Goal: Task Accomplishment & Management: Use online tool/utility

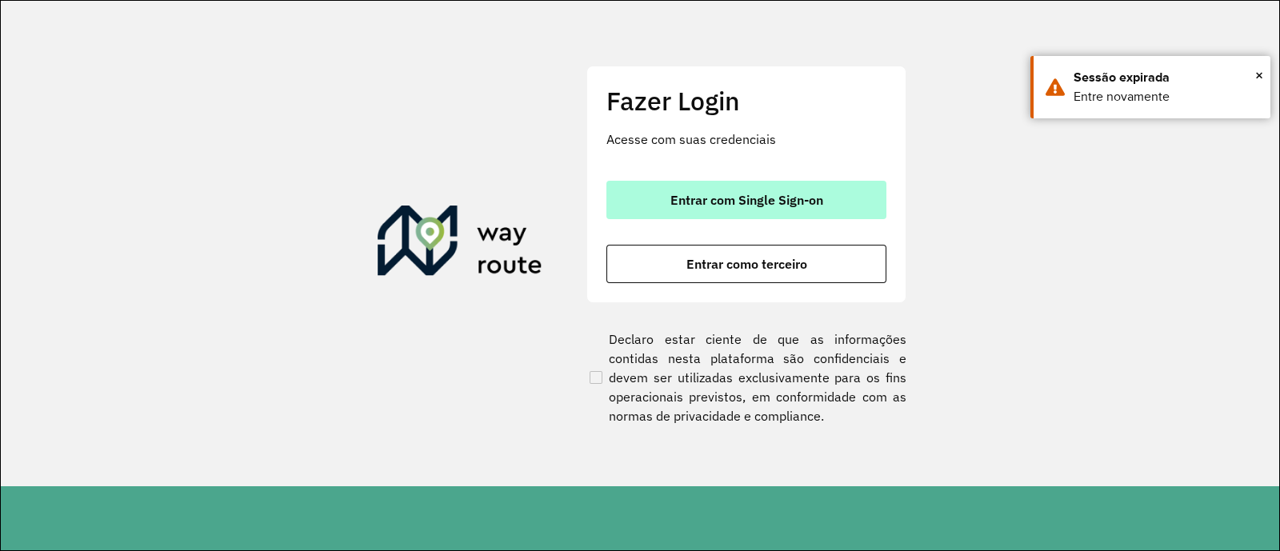
click at [816, 194] on span "Entrar com Single Sign-on" at bounding box center [747, 200] width 153 height 13
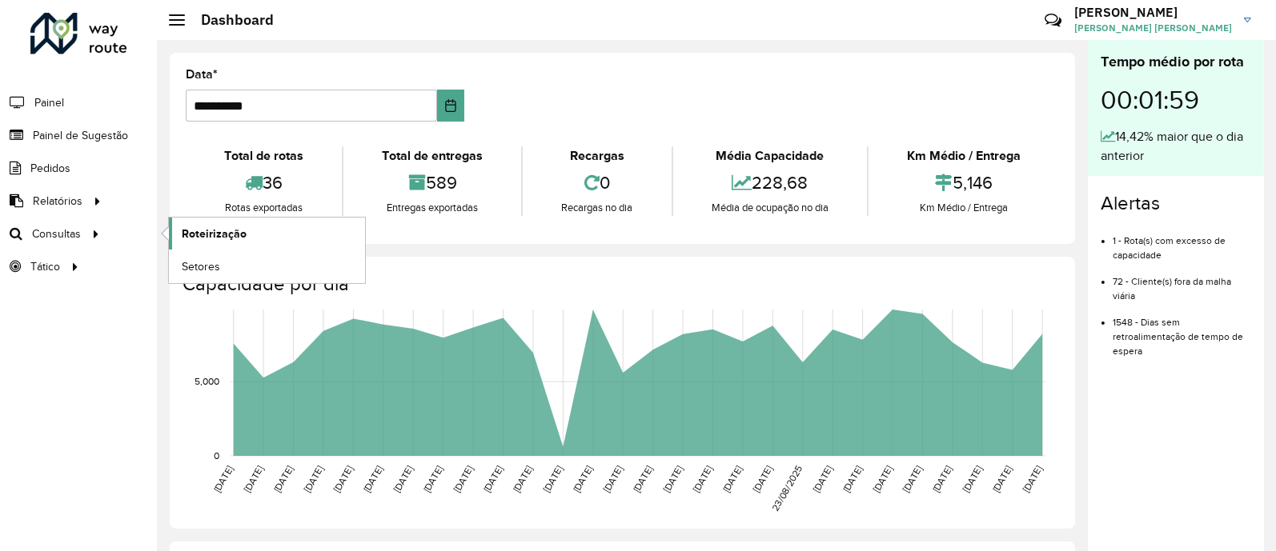
click at [230, 234] on span "Roteirização" at bounding box center [214, 234] width 65 height 17
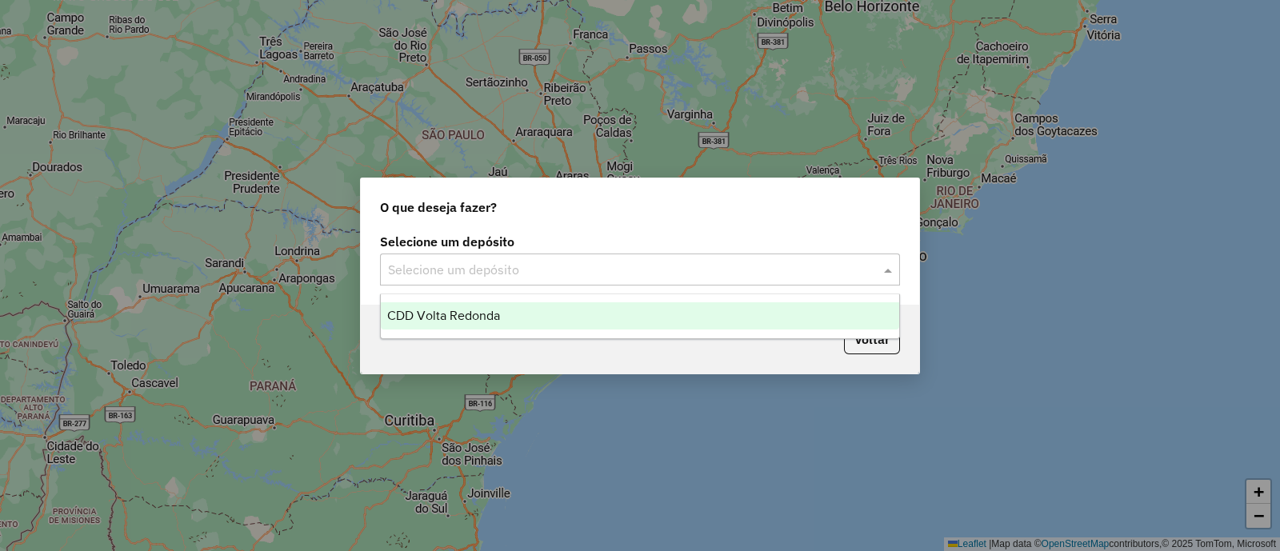
click at [888, 267] on span at bounding box center [890, 269] width 20 height 19
click at [763, 315] on div "CDD Volta Redonda" at bounding box center [640, 316] width 519 height 27
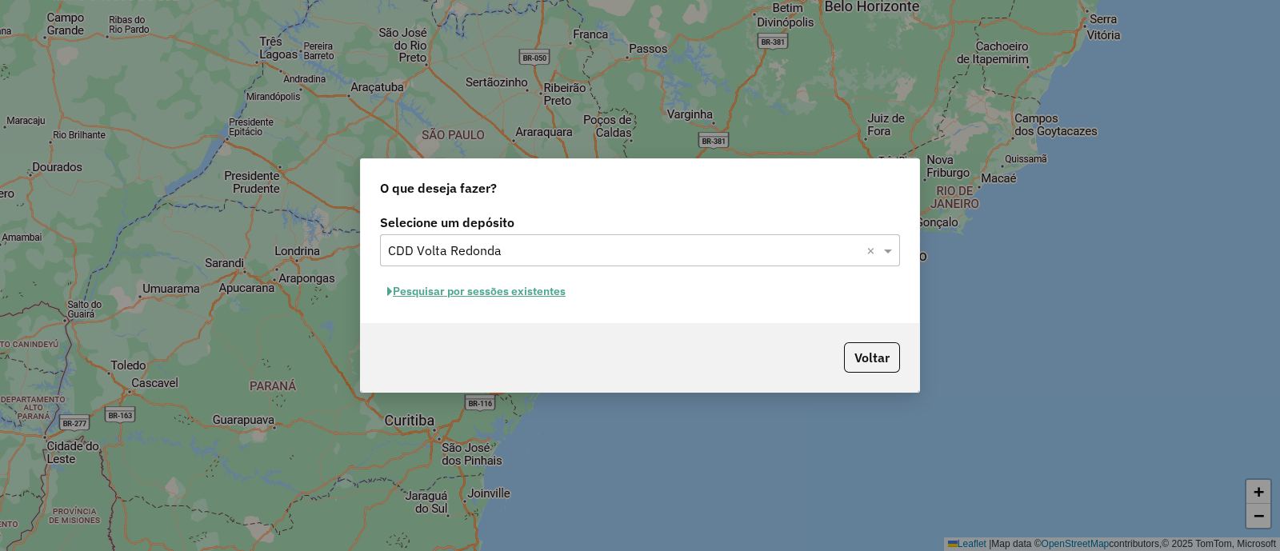
click at [555, 287] on button "Pesquisar por sessões existentes" at bounding box center [476, 291] width 193 height 25
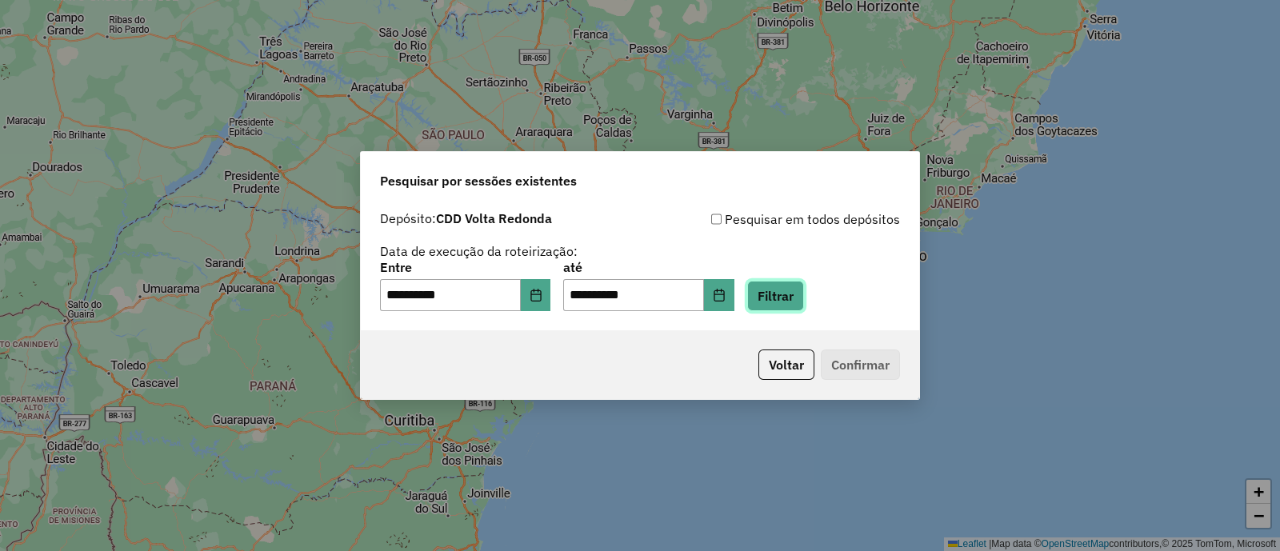
click at [804, 300] on button "Filtrar" at bounding box center [775, 296] width 57 height 30
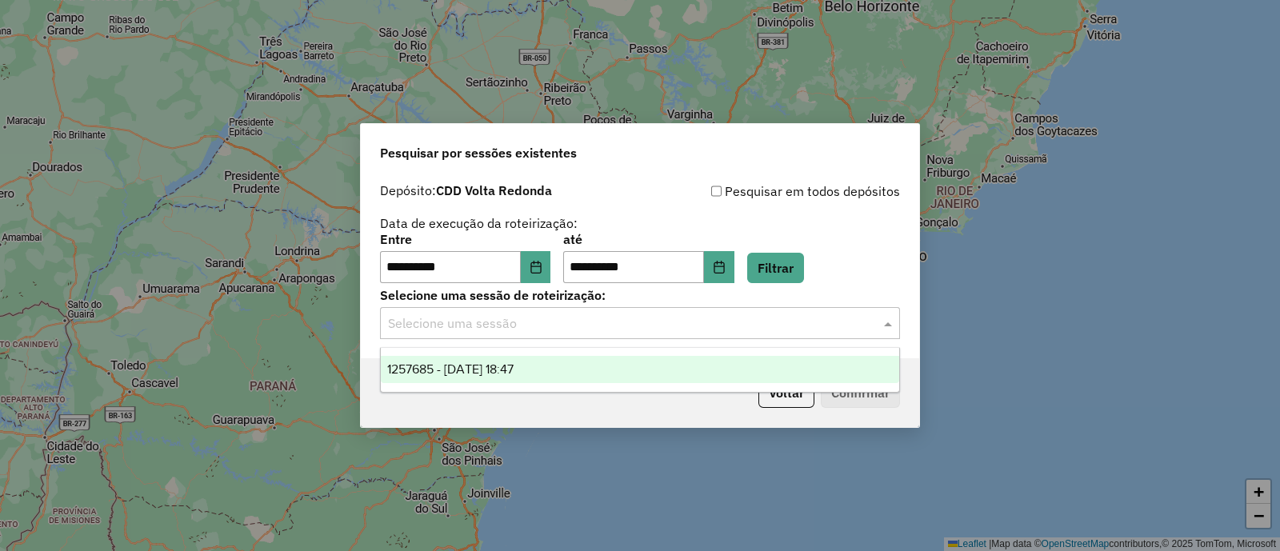
click at [842, 317] on input "text" at bounding box center [624, 324] width 472 height 19
click at [611, 375] on div "1257685 - 02/09/2025 18:47" at bounding box center [640, 369] width 519 height 27
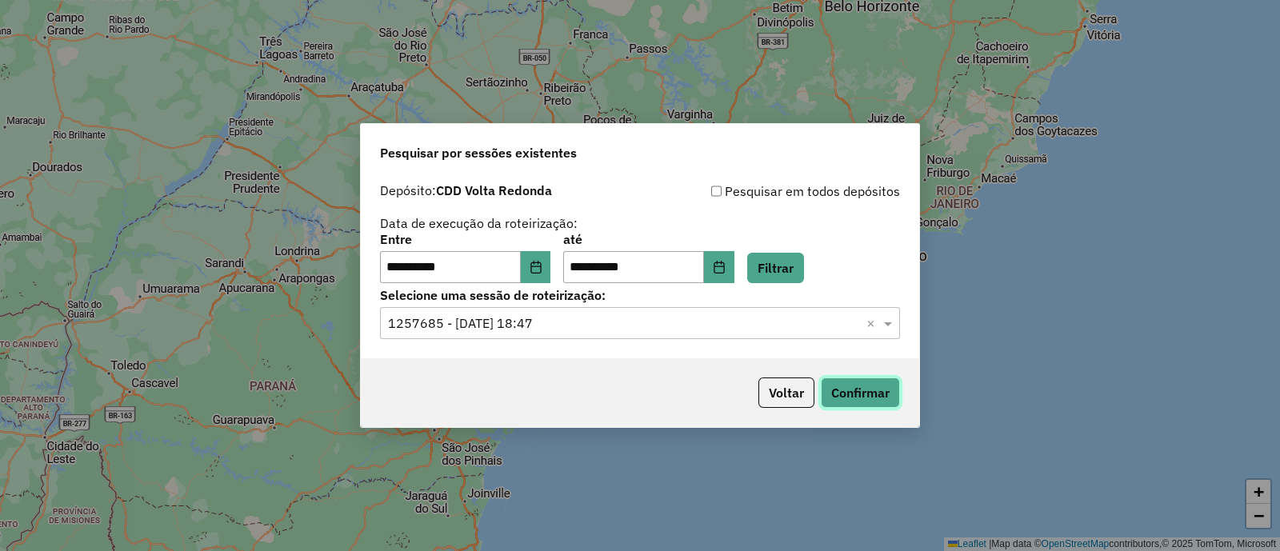
click at [884, 394] on button "Confirmar" at bounding box center [860, 393] width 79 height 30
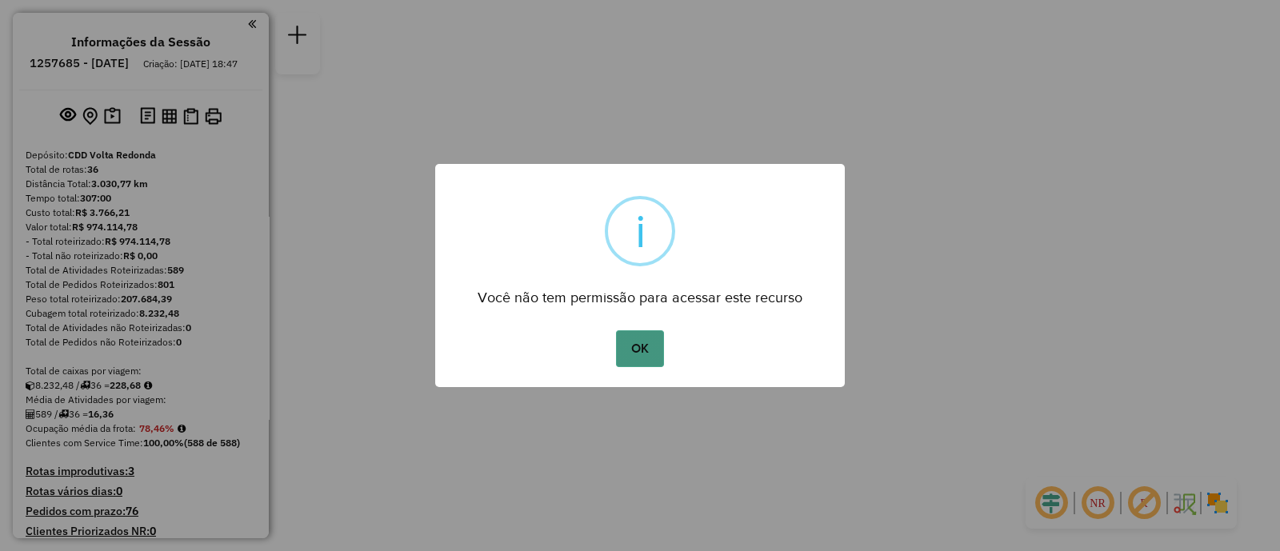
click at [643, 351] on button "OK" at bounding box center [639, 349] width 47 height 37
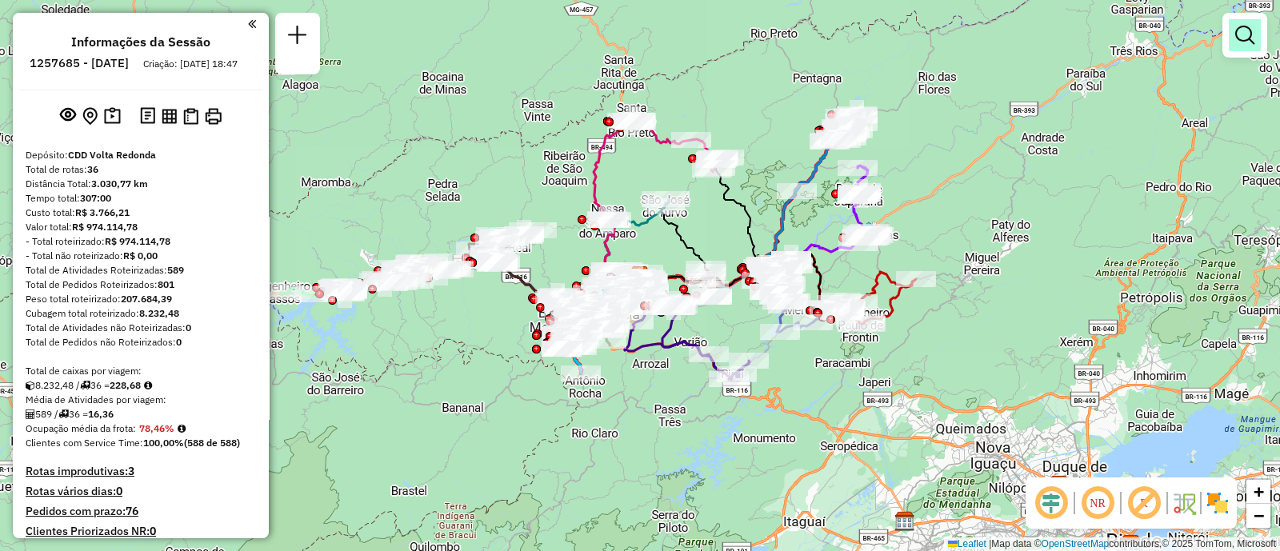
click at [1248, 34] on em at bounding box center [1245, 35] width 19 height 19
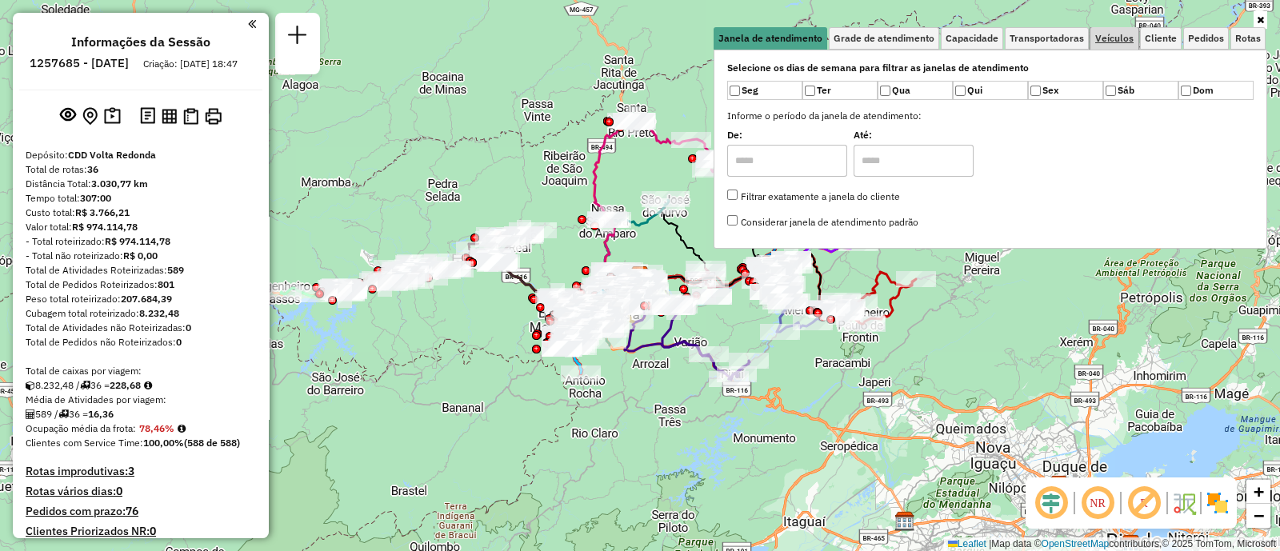
click at [1125, 40] on span "Veículos" at bounding box center [1115, 39] width 38 height 10
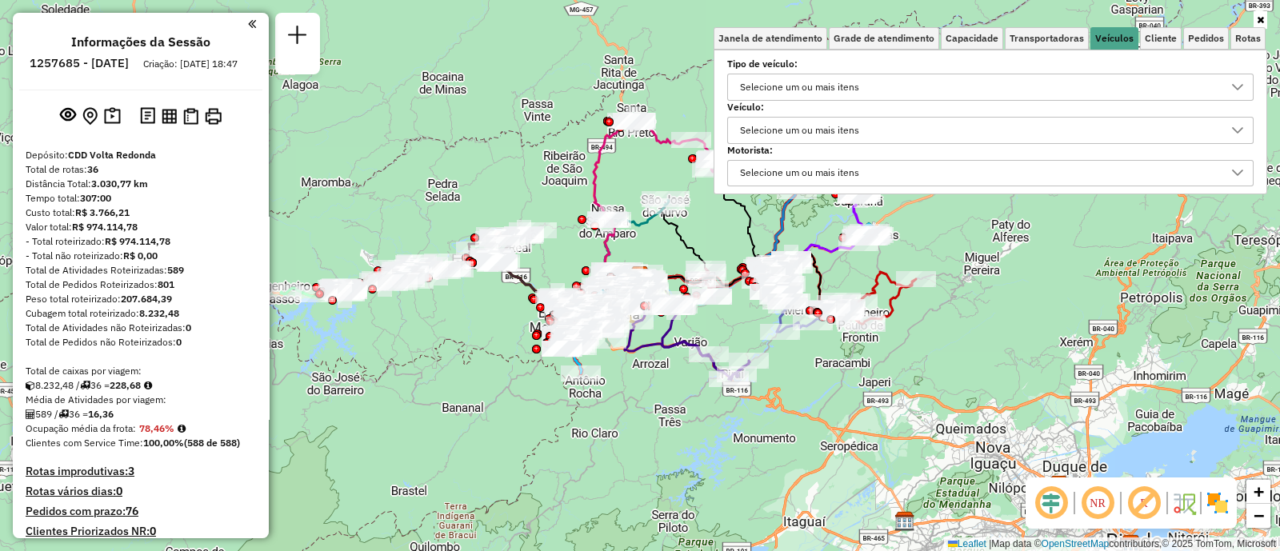
click at [795, 130] on div "Selecione um ou mais itens" at bounding box center [800, 131] width 130 height 26
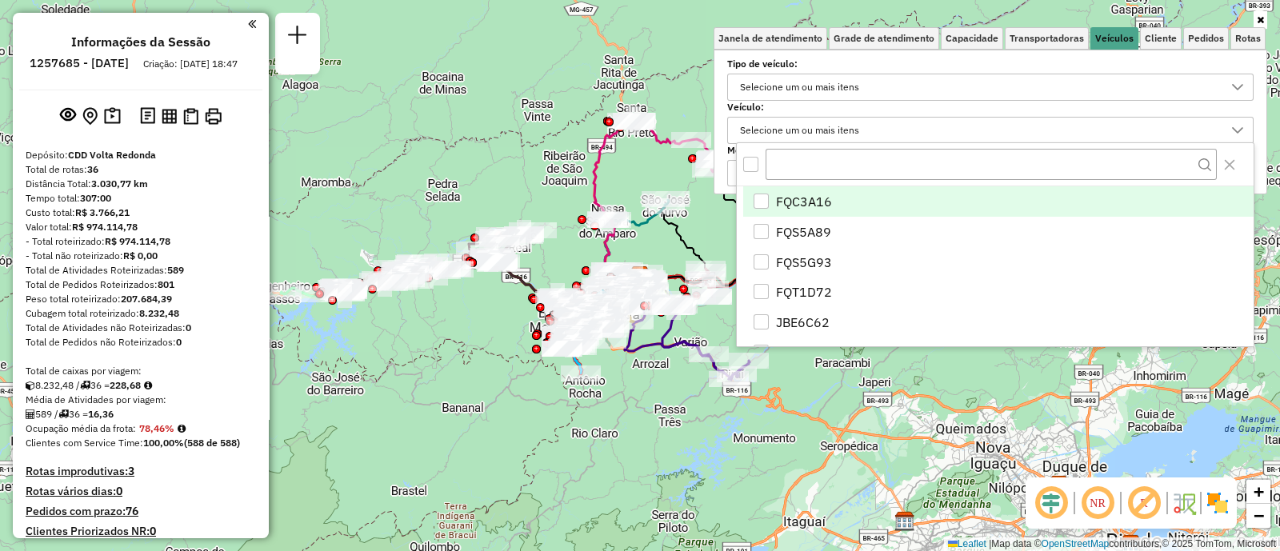
scroll to position [8, 54]
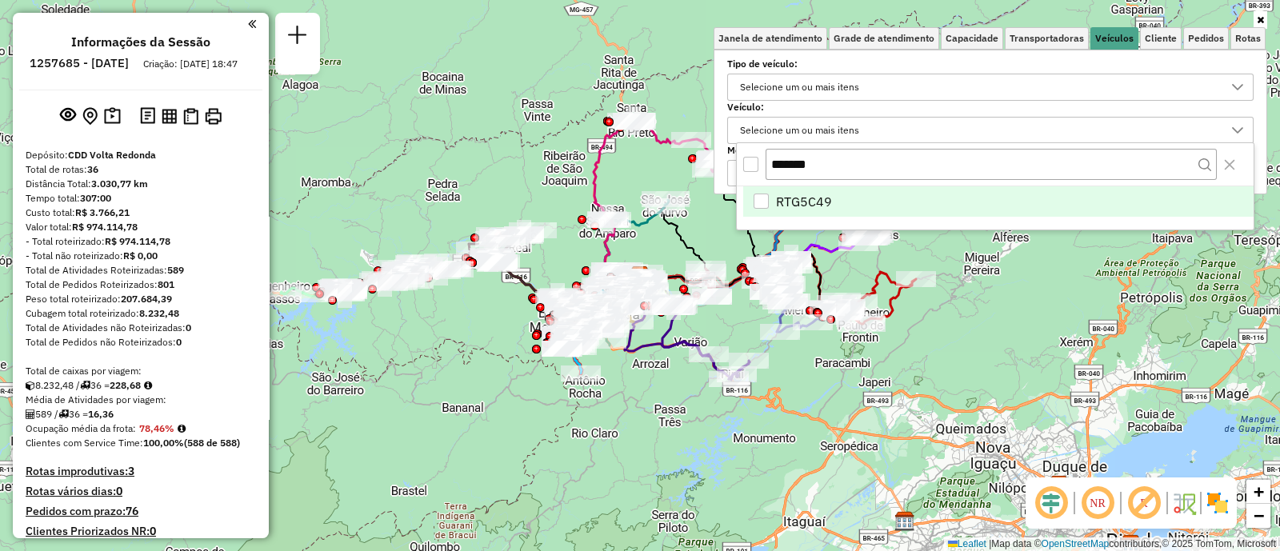
type input "*******"
click at [764, 205] on div "RTG5C49" at bounding box center [761, 201] width 15 height 15
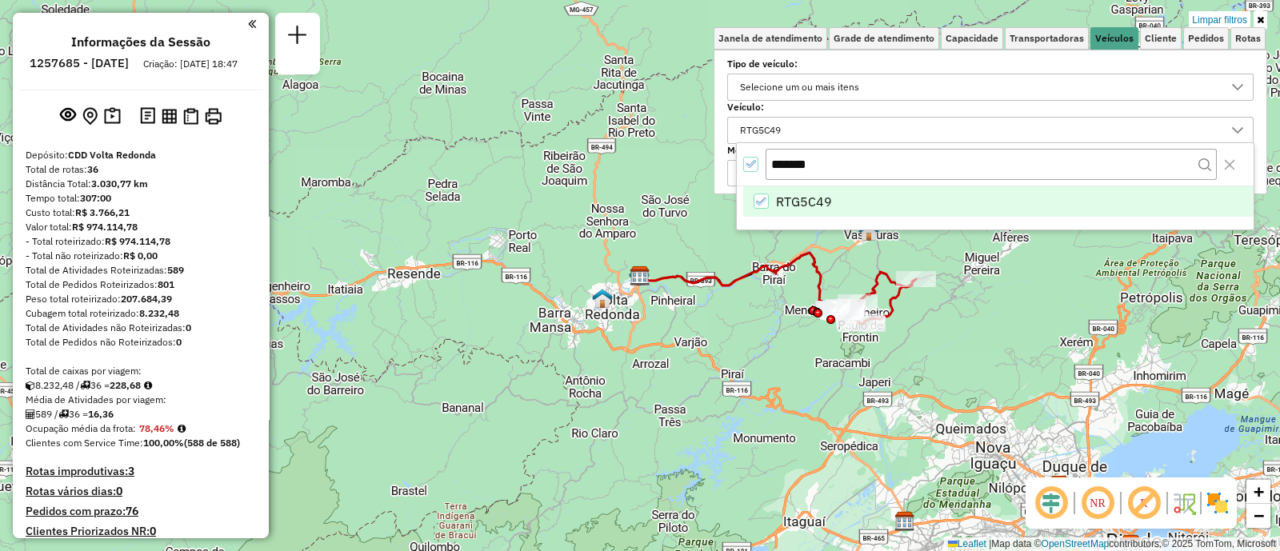
click at [1002, 322] on div "Limpar filtros Janela de atendimento Grade de atendimento Capacidade Transporta…" at bounding box center [640, 275] width 1280 height 551
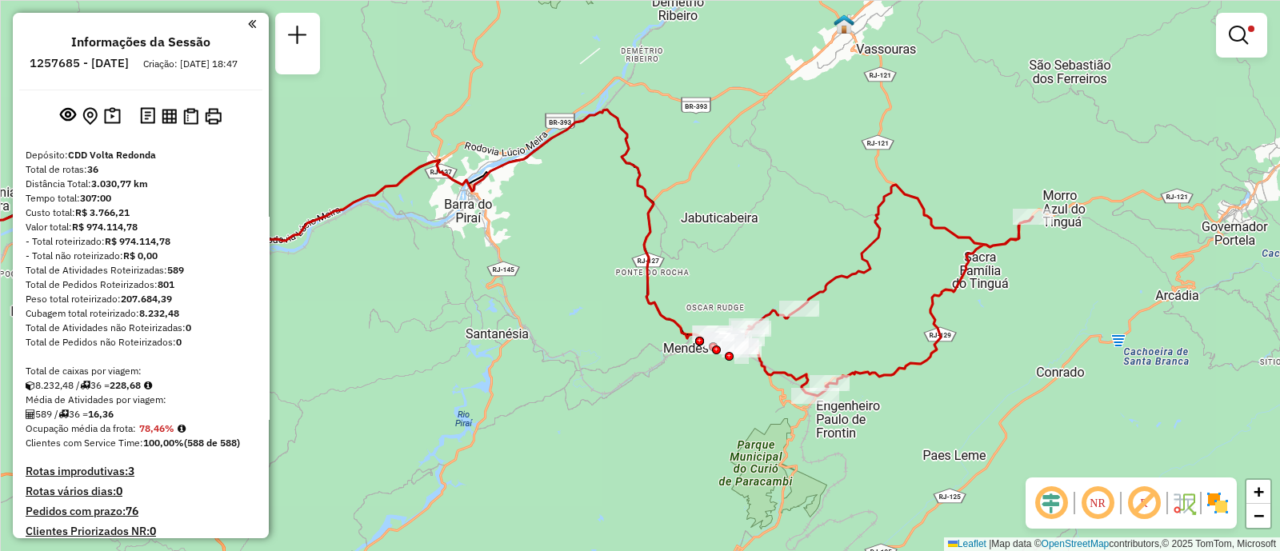
drag, startPoint x: 998, startPoint y: 326, endPoint x: 916, endPoint y: 340, distance: 82.9
click at [916, 340] on div "Limpar filtros Janela de atendimento Grade de atendimento Capacidade Transporta…" at bounding box center [640, 275] width 1280 height 551
